Goal: Information Seeking & Learning: Learn about a topic

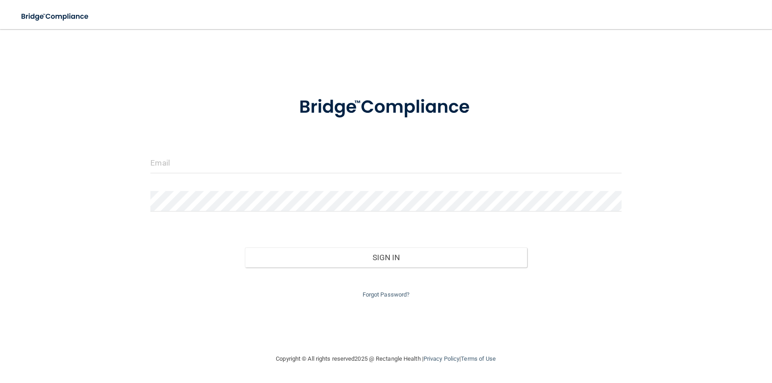
click at [152, 56] on div "Invalid email/password. You don't have permission to access that page. Sign In …" at bounding box center [386, 191] width 736 height 306
click at [263, 161] on input "email" at bounding box center [385, 163] width 471 height 20
type input "[EMAIL_ADDRESS][DOMAIN_NAME]"
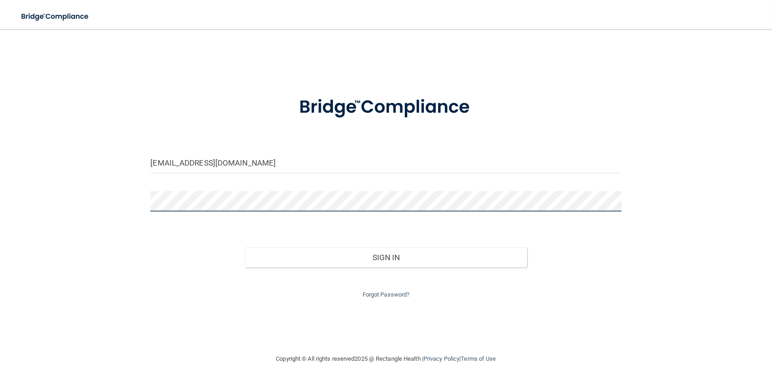
click at [245, 247] on button "Sign In" at bounding box center [386, 257] width 283 height 20
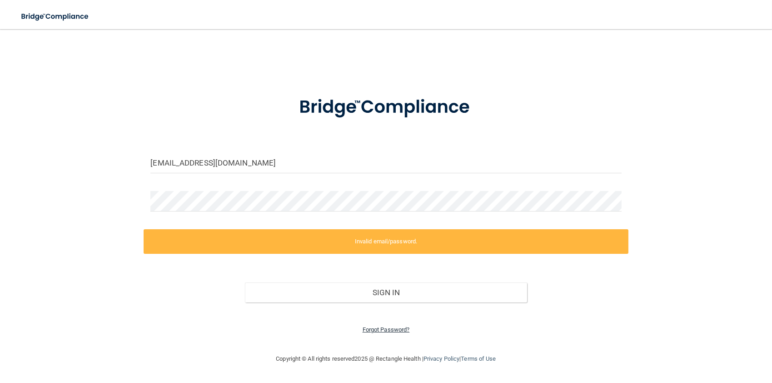
click at [387, 327] on link "Forgot Password?" at bounding box center [386, 329] width 47 height 7
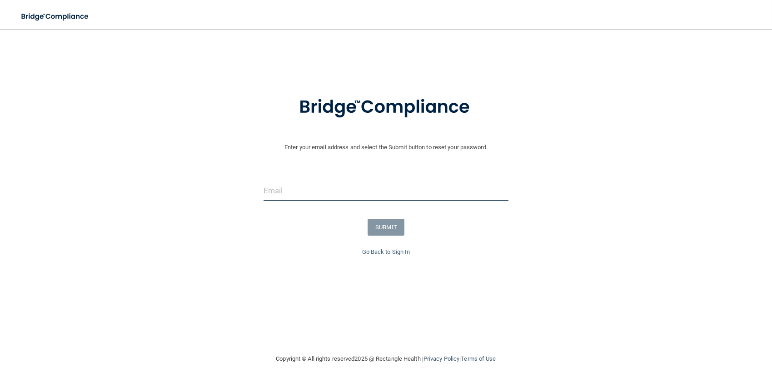
click at [282, 199] on input "email" at bounding box center [386, 190] width 245 height 20
type input "[EMAIL_ADDRESS][DOMAIN_NAME]"
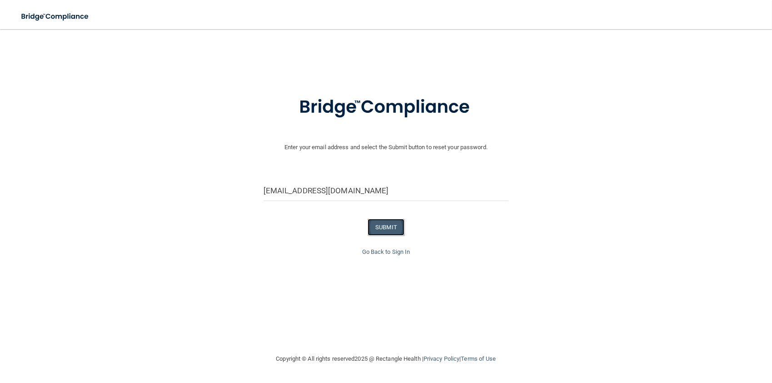
click at [385, 227] on button "SUBMIT" at bounding box center [386, 227] width 37 height 17
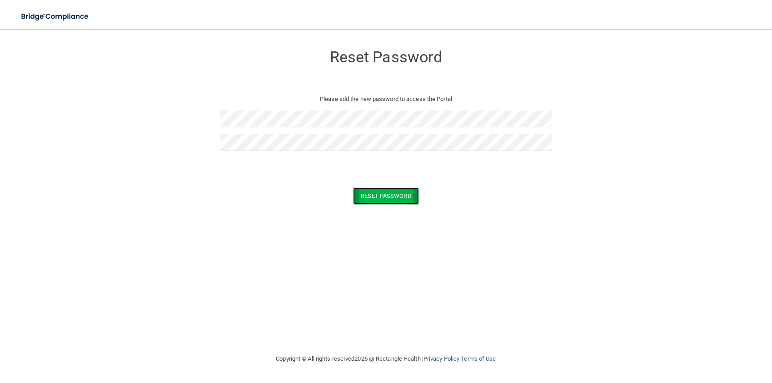
click at [392, 195] on button "Reset Password" at bounding box center [385, 195] width 65 height 17
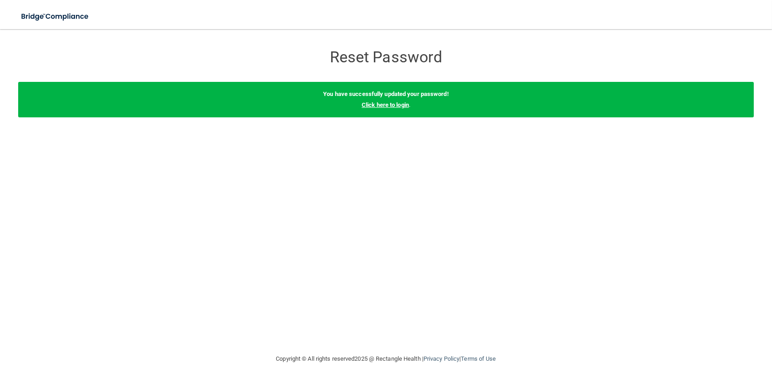
click at [384, 102] on link "Click here to login" at bounding box center [385, 104] width 47 height 7
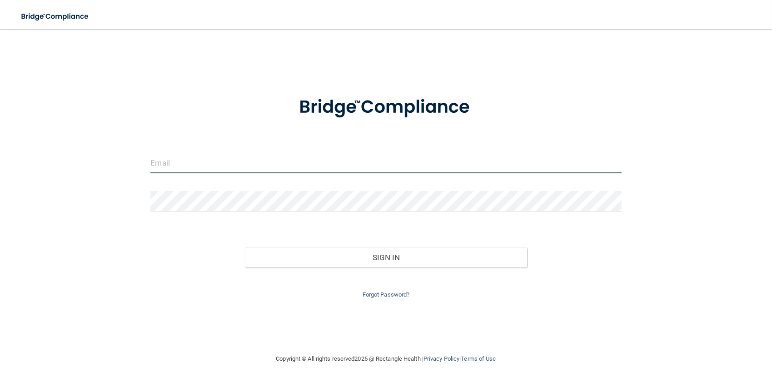
click at [277, 161] on input "email" at bounding box center [385, 163] width 471 height 20
type input "[EMAIL_ADDRESS][DOMAIN_NAME]"
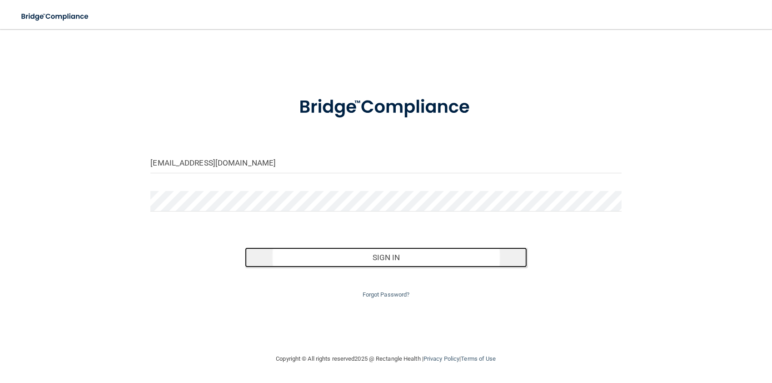
click at [389, 254] on button "Sign In" at bounding box center [386, 257] width 283 height 20
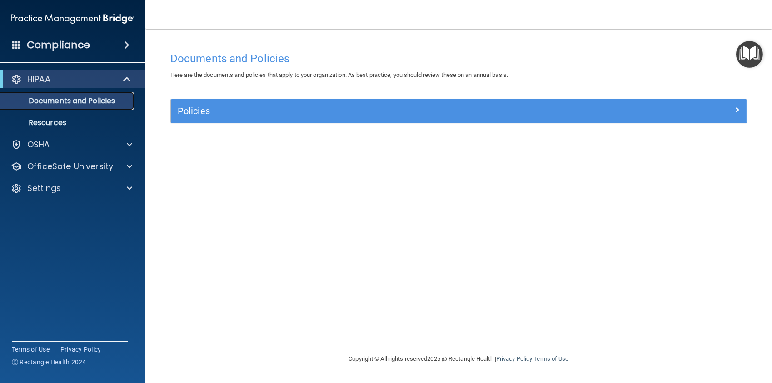
click at [99, 108] on link "Documents and Policies" at bounding box center [62, 101] width 143 height 18
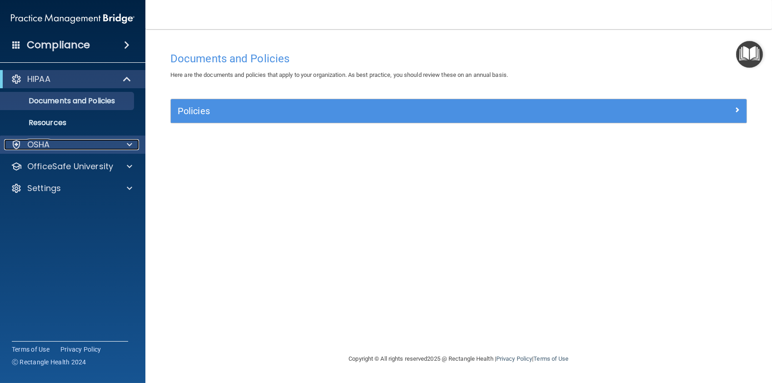
click at [130, 146] on span at bounding box center [129, 144] width 5 height 11
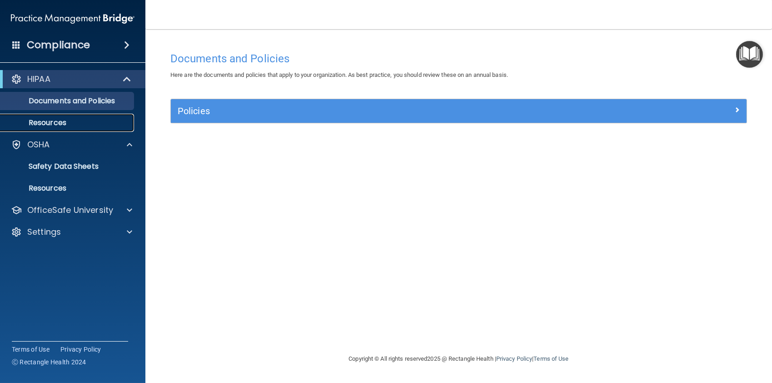
click at [51, 123] on p "Resources" at bounding box center [68, 122] width 124 height 9
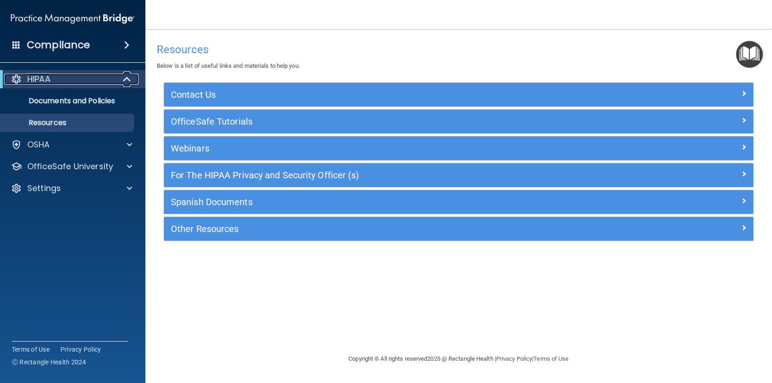
click at [129, 78] on span at bounding box center [128, 79] width 8 height 11
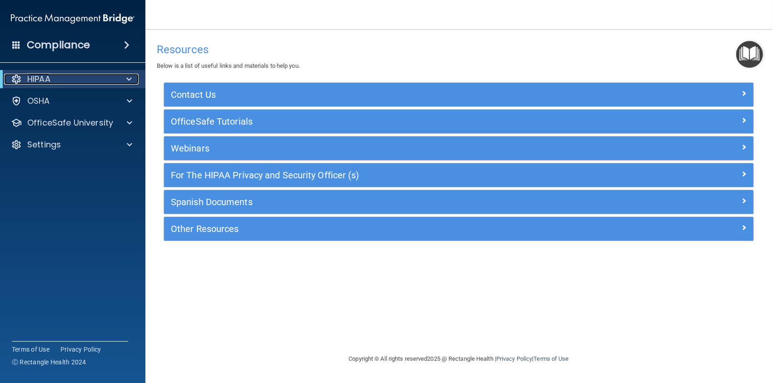
click at [129, 80] on span at bounding box center [128, 79] width 5 height 11
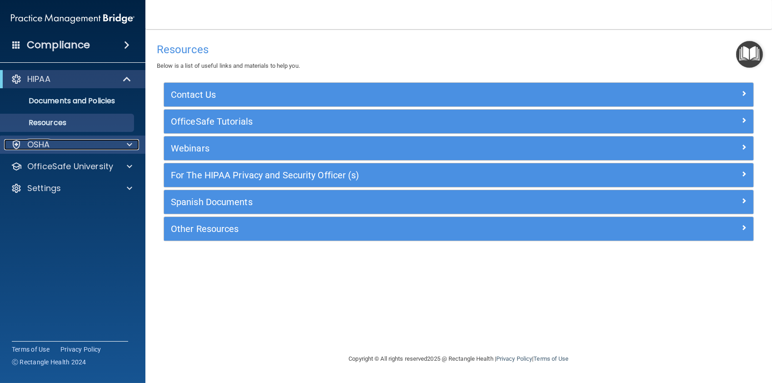
click at [128, 143] on span at bounding box center [129, 144] width 5 height 11
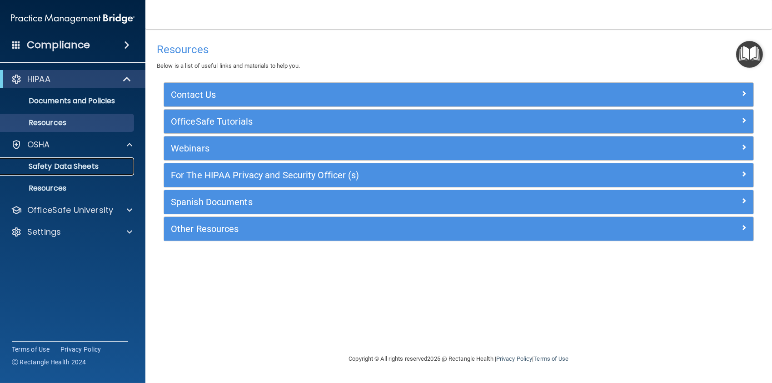
click at [73, 168] on p "Safety Data Sheets" at bounding box center [68, 166] width 124 height 9
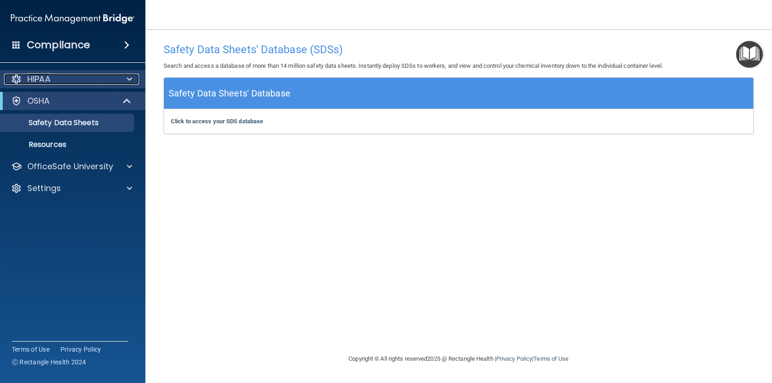
click at [128, 78] on span at bounding box center [129, 79] width 5 height 11
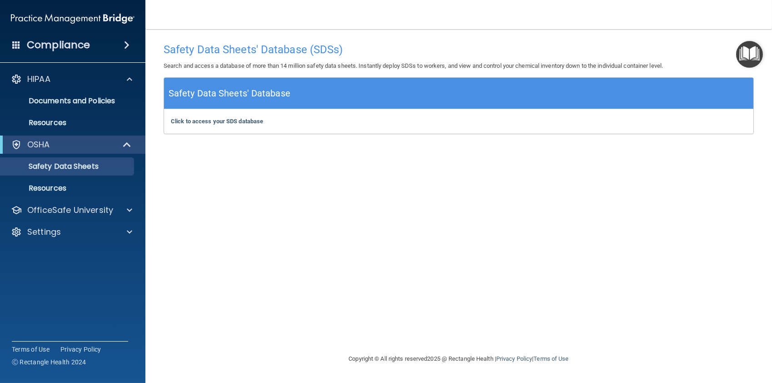
click at [128, 46] on span at bounding box center [126, 45] width 5 height 11
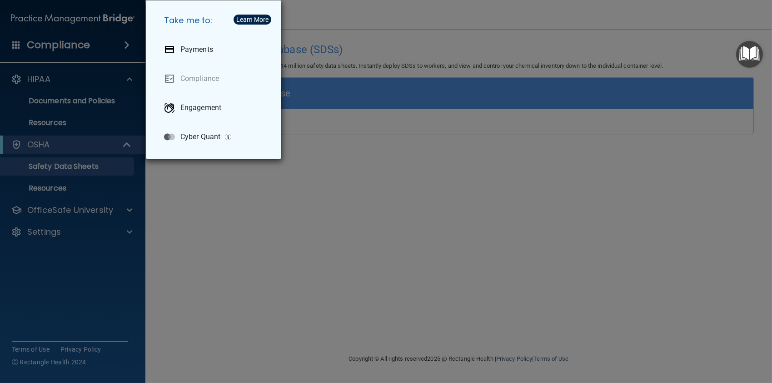
click at [104, 89] on div "Take me to: Payments Compliance Engagement Cyber Quant" at bounding box center [386, 191] width 772 height 383
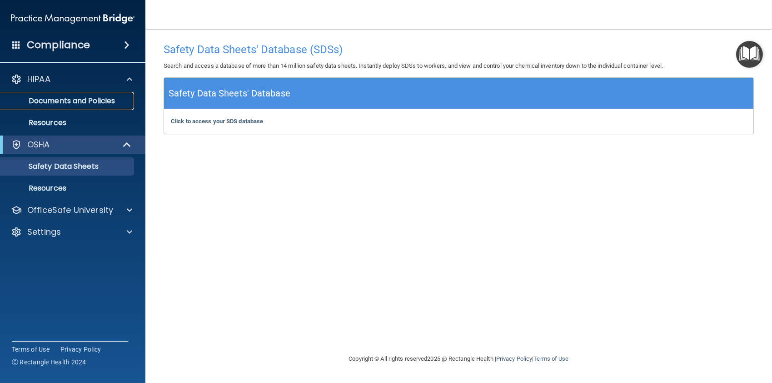
click at [54, 99] on p "Documents and Policies" at bounding box center [68, 100] width 124 height 9
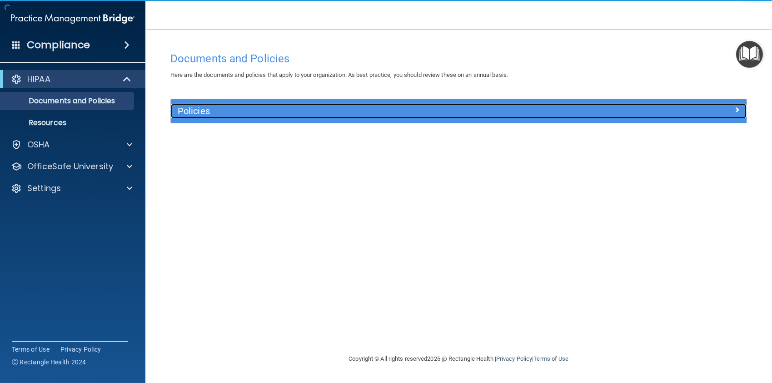
click at [180, 115] on h5 "Policies" at bounding box center [387, 111] width 418 height 10
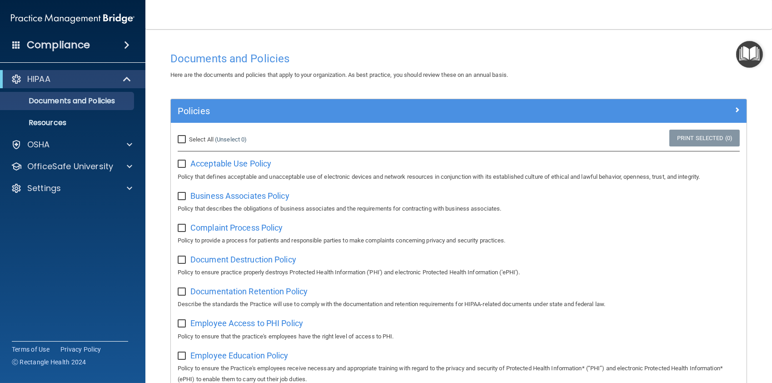
click at [179, 141] on input "Select All (Unselect 0) Unselect All" at bounding box center [183, 139] width 10 height 7
checkbox input "true"
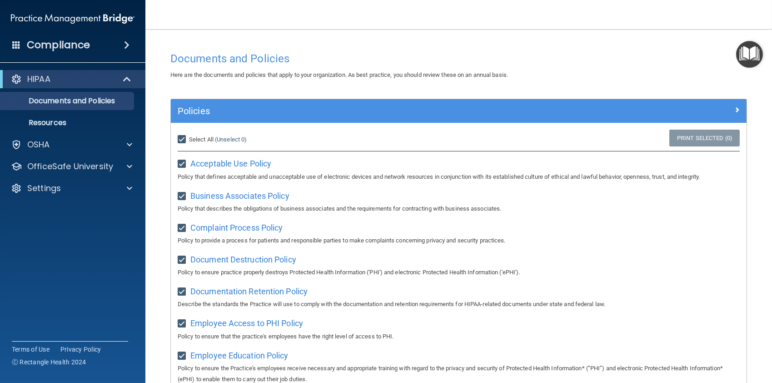
checkbox input "true"
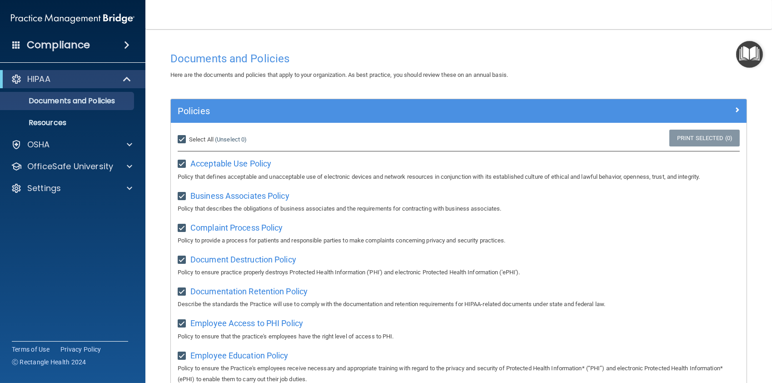
checkbox input "true"
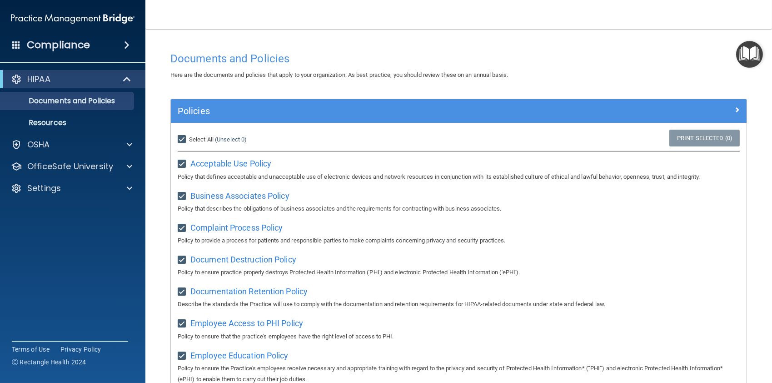
checkbox input "true"
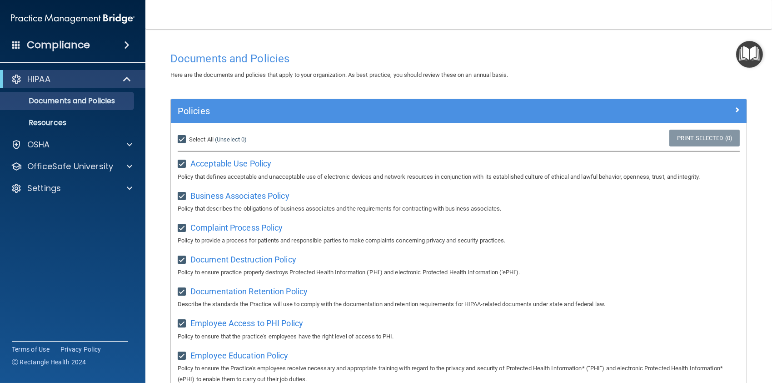
checkbox input "true"
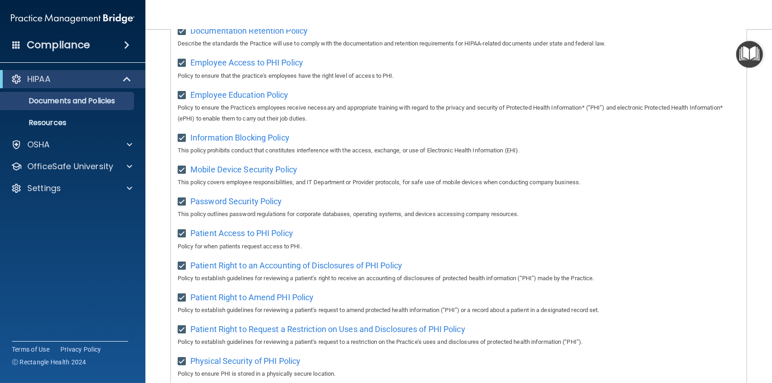
scroll to position [33, 0]
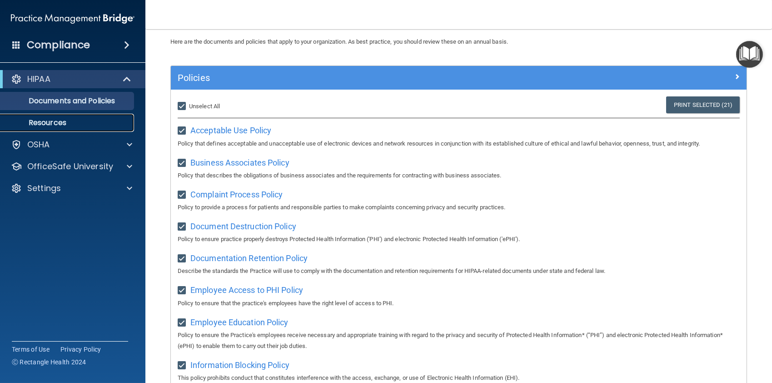
click at [53, 123] on p "Resources" at bounding box center [68, 122] width 124 height 9
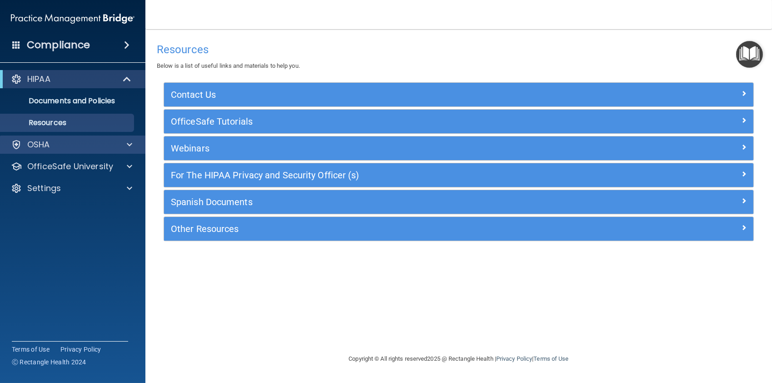
click at [131, 150] on div "OSHA" at bounding box center [73, 144] width 146 height 18
click at [126, 143] on div at bounding box center [128, 144] width 23 height 11
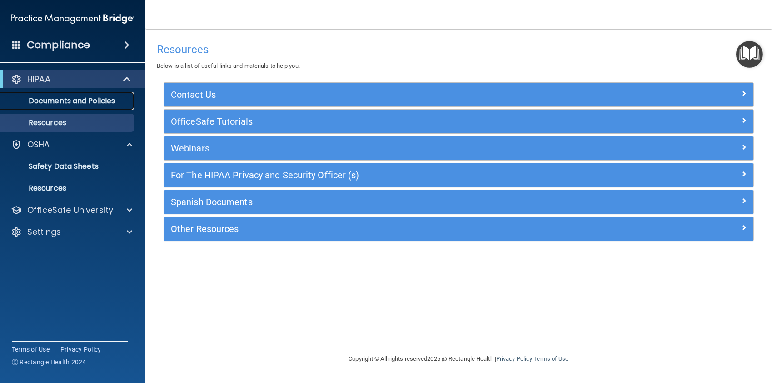
click at [82, 105] on p "Documents and Policies" at bounding box center [68, 100] width 124 height 9
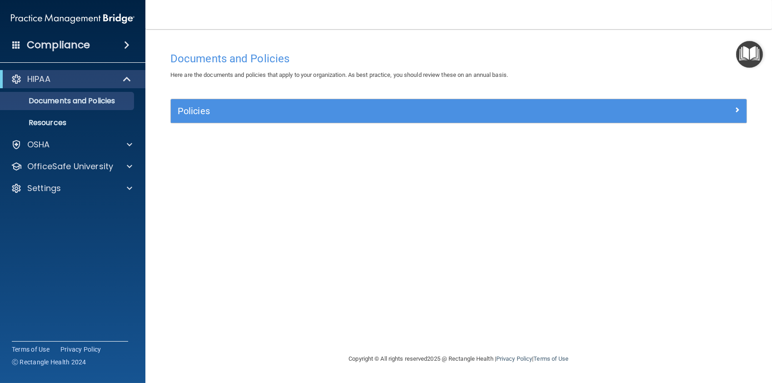
click at [124, 49] on div "Compliance" at bounding box center [72, 45] width 145 height 20
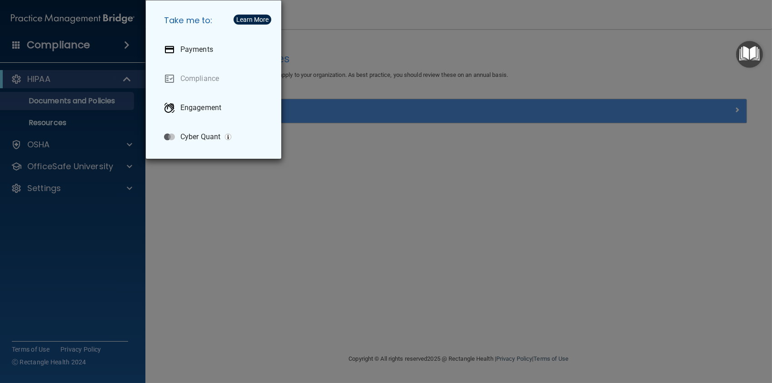
click at [106, 50] on div "Take me to: Payments Compliance Engagement Cyber Quant" at bounding box center [386, 191] width 772 height 383
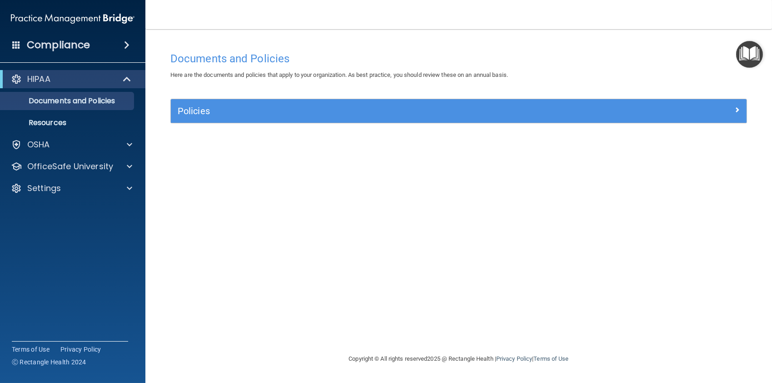
click at [576, 288] on div "Documents and Policies Here are the documents and policies that apply to your o…" at bounding box center [459, 200] width 590 height 306
click at [57, 48] on h4 "Compliance" at bounding box center [58, 45] width 63 height 13
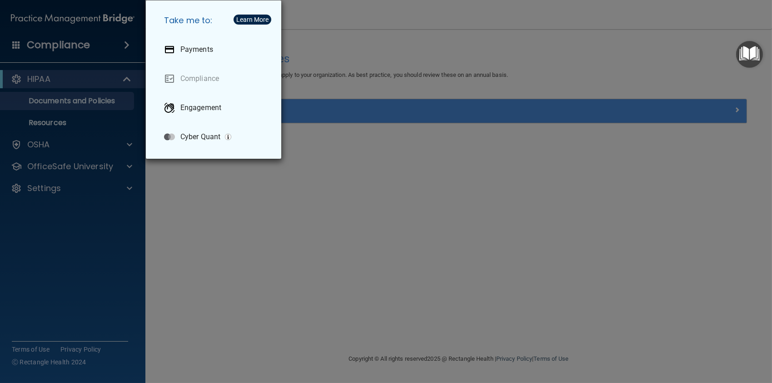
click at [296, 244] on div "Take me to: Payments Compliance Engagement Cyber Quant" at bounding box center [386, 191] width 772 height 383
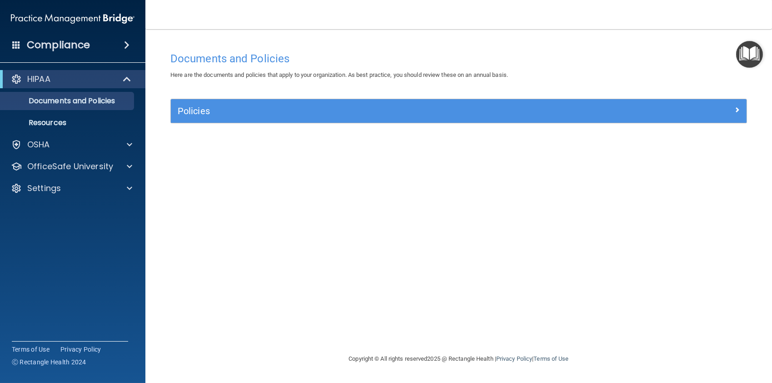
click at [204, 127] on div "Policies Select All (Unselect 0) Unselect All Print Selected (0) Acceptable Use…" at bounding box center [459, 116] width 590 height 35
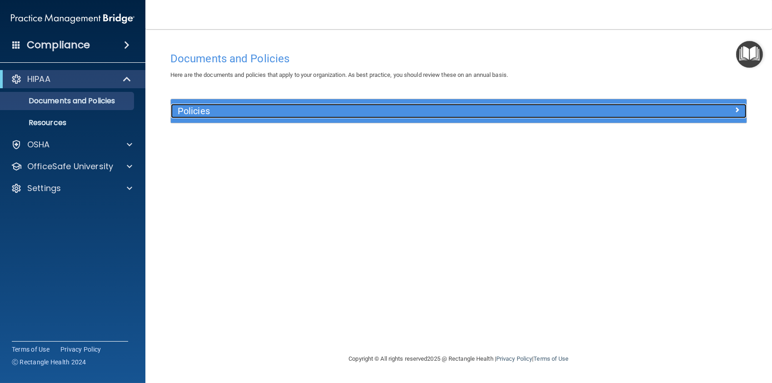
click at [207, 115] on h5 "Policies" at bounding box center [387, 111] width 418 height 10
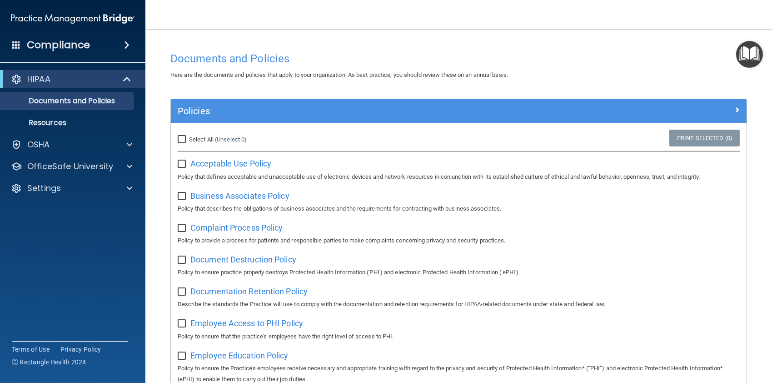
click at [757, 55] on img "Open Resource Center" at bounding box center [749, 54] width 27 height 27
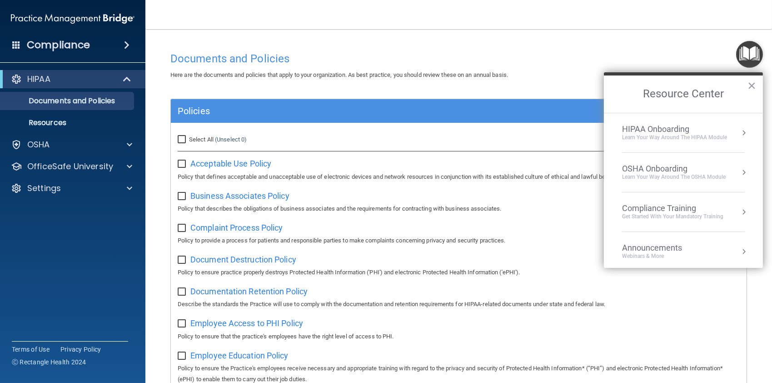
click at [682, 321] on div "Employee Access to PHI Policy Policy to ensure that the practice's employees ha…" at bounding box center [459, 328] width 562 height 26
click at [34, 284] on div "Compliance HIPAA Documents and Policies Report an Incident Business Associates …" at bounding box center [72, 191] width 145 height 383
click at [131, 168] on span at bounding box center [129, 166] width 5 height 11
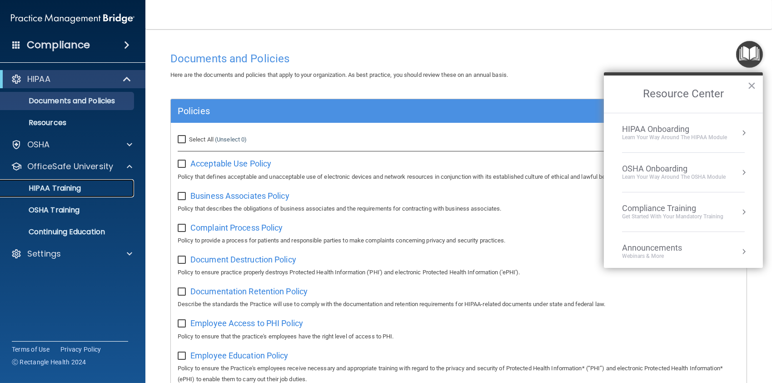
click at [75, 190] on p "HIPAA Training" at bounding box center [43, 188] width 75 height 9
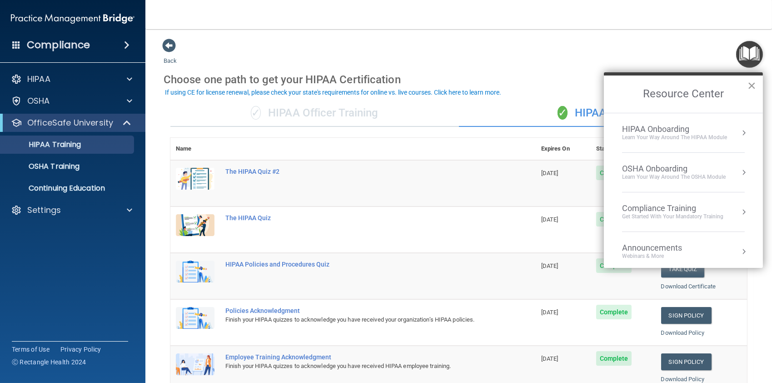
click at [751, 83] on button "×" at bounding box center [752, 85] width 9 height 15
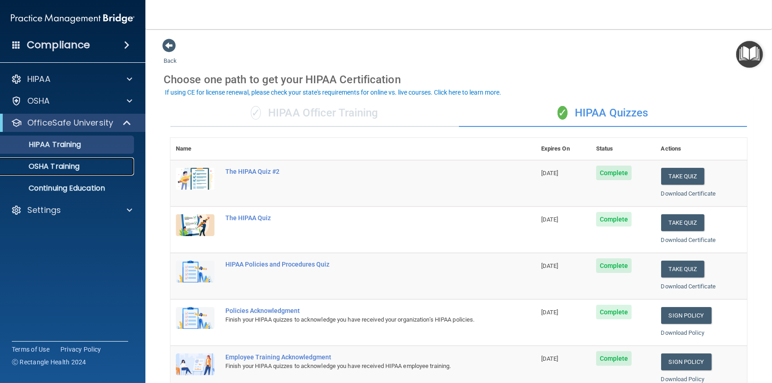
click at [75, 168] on p "OSHA Training" at bounding box center [43, 166] width 74 height 9
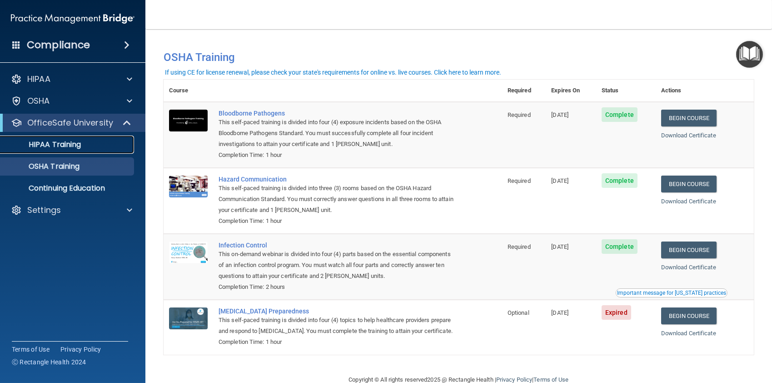
click at [76, 141] on p "HIPAA Training" at bounding box center [43, 144] width 75 height 9
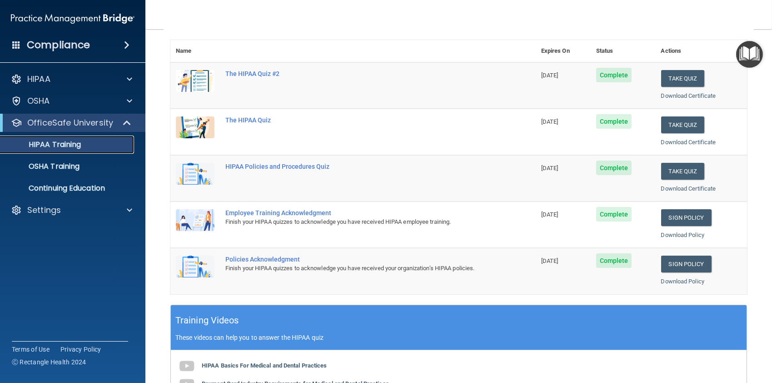
scroll to position [27, 0]
